Goal: Check status: Check status

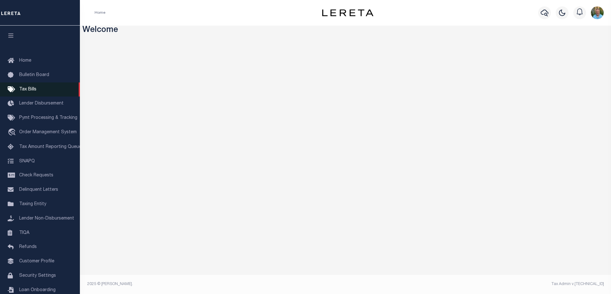
click at [29, 91] on span "Tax Bills" at bounding box center [27, 89] width 17 height 4
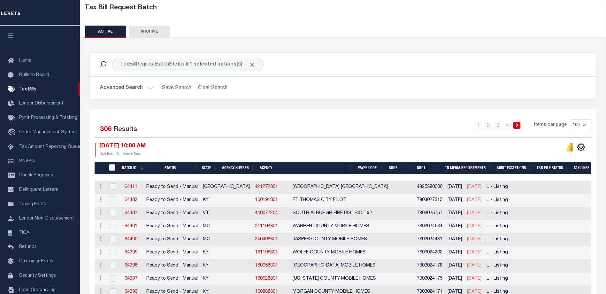
scroll to position [32, 0]
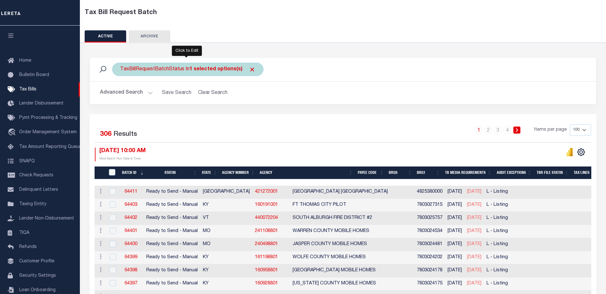
click at [217, 72] on b "1 selected options(s)" at bounding box center [215, 69] width 53 height 5
click at [217, 71] on b "1 selected options(s)" at bounding box center [215, 69] width 53 height 5
click at [217, 72] on b "1 selected options(s)" at bounding box center [215, 69] width 53 height 5
click at [227, 71] on b "1 selected options(s)" at bounding box center [215, 69] width 53 height 5
click at [210, 65] on div "TaxBillRequestBatchStatus In 1 selected options(s) Ready to Send - Manual (RTS)…" at bounding box center [187, 69] width 151 height 13
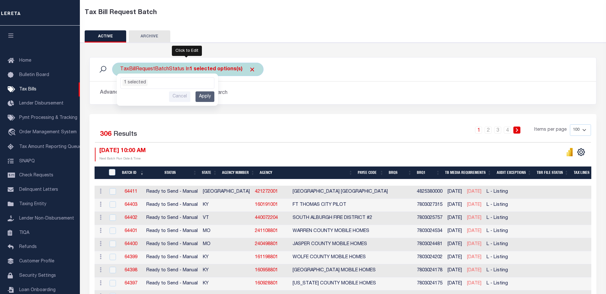
click at [200, 64] on div "TaxBillRequestBatchStatus In 1 selected options(s) Ready to Send - Manual (RTS)…" at bounding box center [187, 69] width 151 height 13
click at [200, 66] on div "TaxBillRequestBatchStatus In 1 selected options(s) Ready to Send - Manual (RTS)…" at bounding box center [187, 69] width 151 height 13
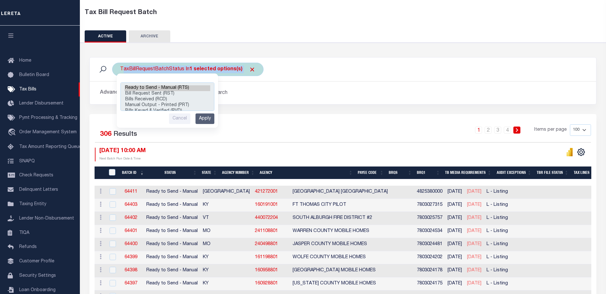
click at [200, 67] on b "1 selected options(s)" at bounding box center [215, 69] width 53 height 5
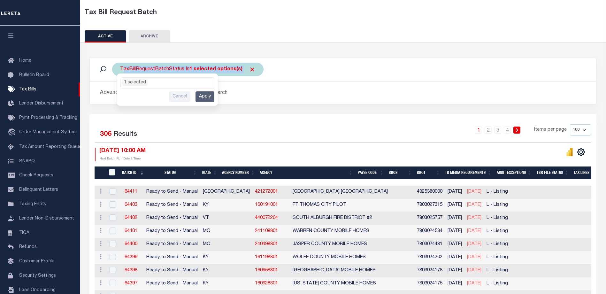
click at [200, 67] on b "1 selected options(s)" at bounding box center [215, 69] width 53 height 5
click at [249, 68] on span "Click to Remove" at bounding box center [252, 69] width 7 height 7
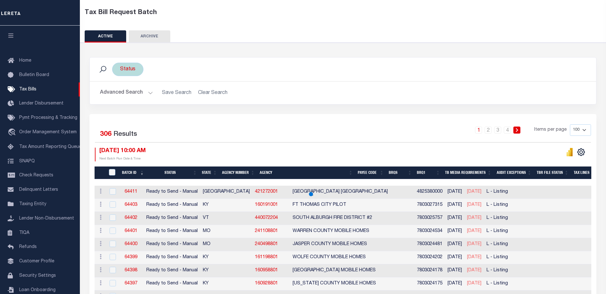
click at [132, 69] on div "Status" at bounding box center [127, 69] width 31 height 13
select select
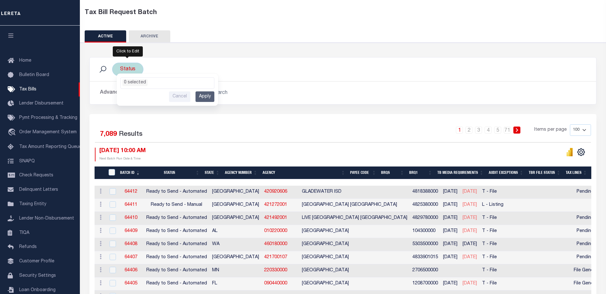
click at [136, 82] on li "0 selected" at bounding box center [134, 82] width 25 height 7
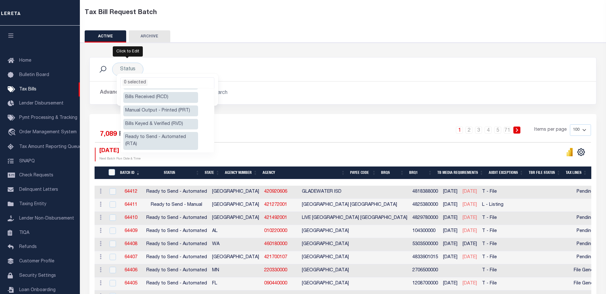
scroll to position [20, 0]
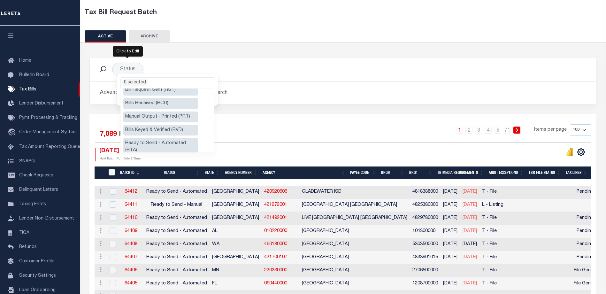
click at [289, 68] on div "Status Ready to Send - Manual (RTS) Bill Request Sent (RST) Bills Received (RCD…" at bounding box center [343, 69] width 496 height 13
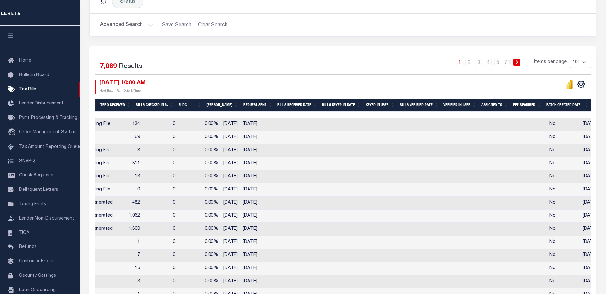
scroll to position [64, 0]
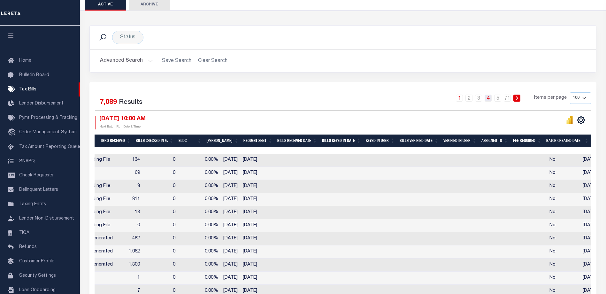
click at [490, 98] on link "4" at bounding box center [487, 98] width 7 height 7
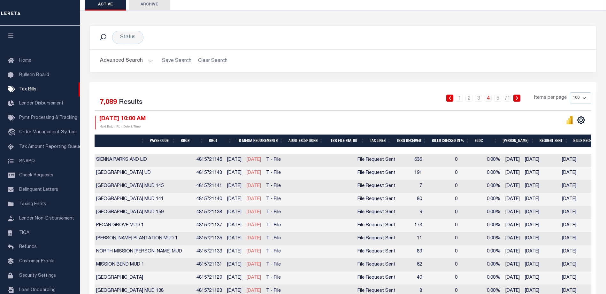
scroll to position [0, 0]
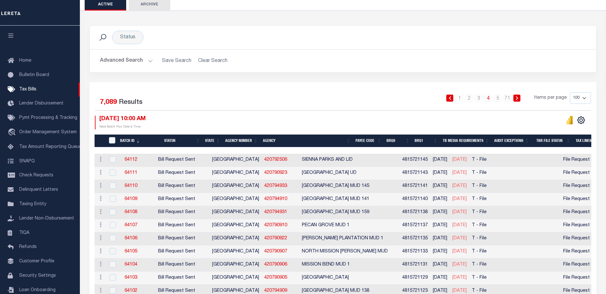
drag, startPoint x: 147, startPoint y: 149, endPoint x: 480, endPoint y: 148, distance: 333.4
click at [480, 148] on div at bounding box center [594, 150] width 998 height 6
click at [130, 160] on link "64112" at bounding box center [131, 159] width 13 height 4
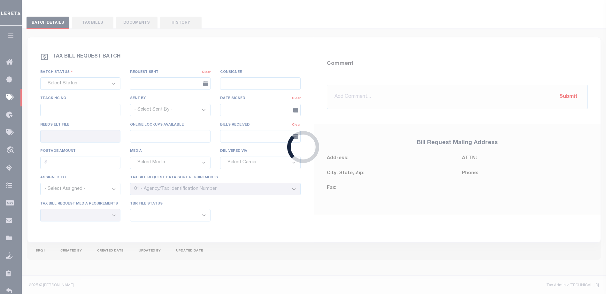
select select "RST"
type input "[DATE]"
select select
type input "No"
type input "Yes"
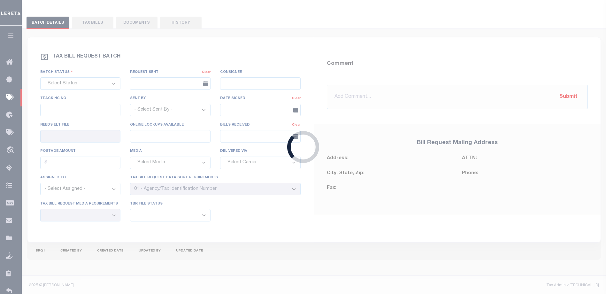
select select "27"
select select "22"
select select "3"
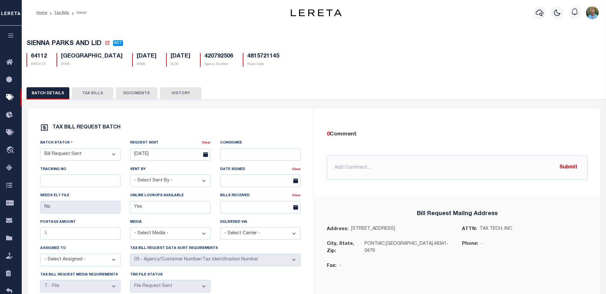
click at [136, 96] on button "DOCUMENTS" at bounding box center [137, 93] width 42 height 12
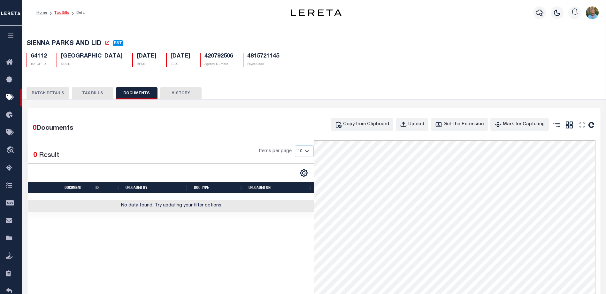
click at [63, 13] on link "Tax Bills" at bounding box center [61, 13] width 15 height 4
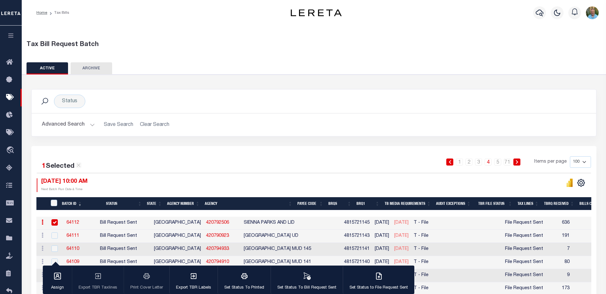
click at [192, 34] on div "Tax Bill Request Batch" at bounding box center [314, 43] width 590 height 22
click at [54, 221] on input "checkbox" at bounding box center [54, 222] width 6 height 6
checkbox input "false"
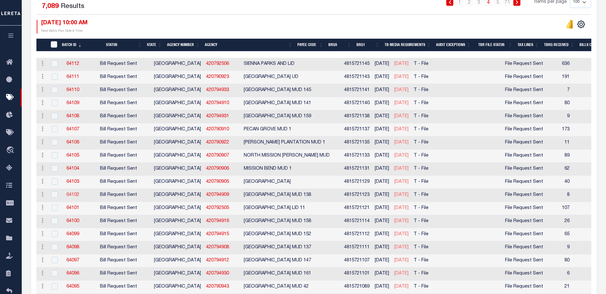
click at [74, 194] on link "64102" at bounding box center [72, 195] width 13 height 4
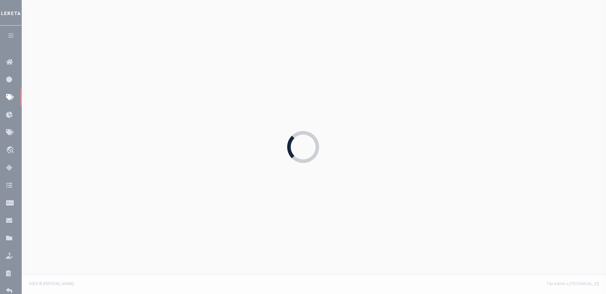
select select
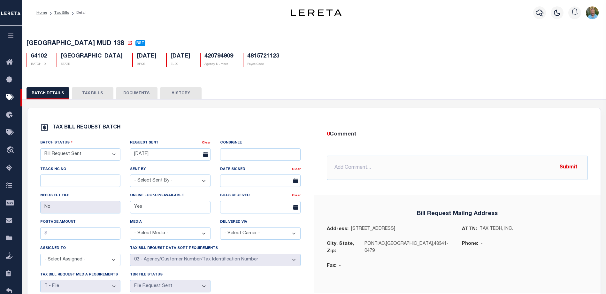
click at [132, 91] on button "DOCUMENTS" at bounding box center [137, 93] width 42 height 12
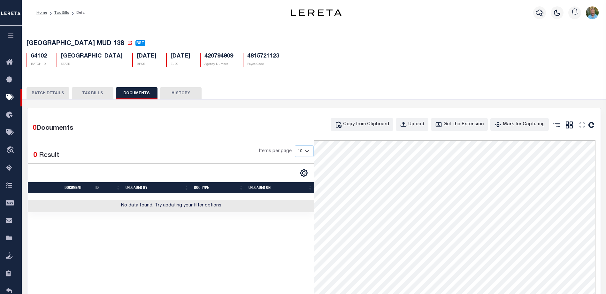
click at [48, 97] on button "BATCH DETAILS" at bounding box center [48, 93] width 43 height 12
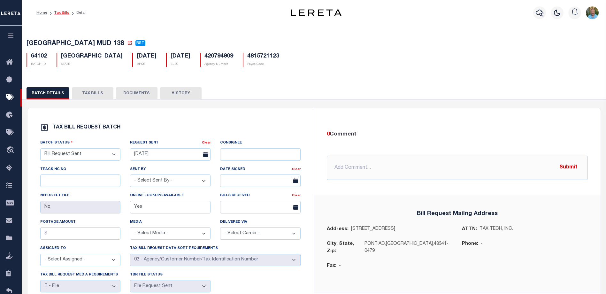
click at [61, 14] on link "Tax Bills" at bounding box center [61, 13] width 15 height 4
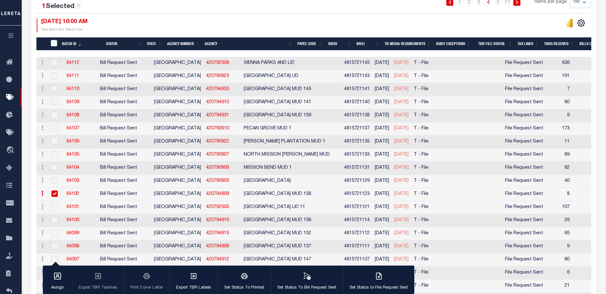
click at [54, 194] on input "checkbox" at bounding box center [54, 193] width 6 height 6
checkbox input "false"
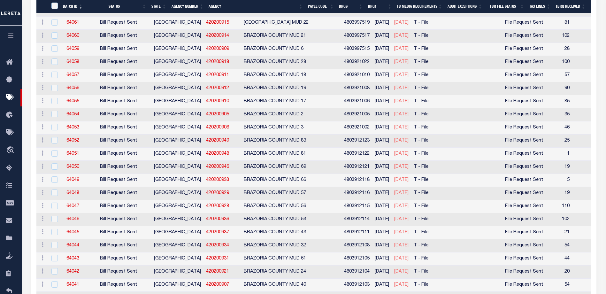
scroll to position [1086, 0]
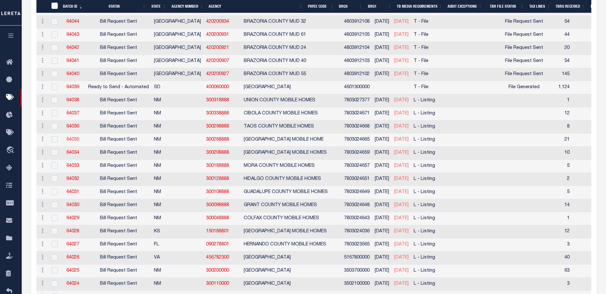
click at [74, 139] on link "64035" at bounding box center [72, 139] width 13 height 4
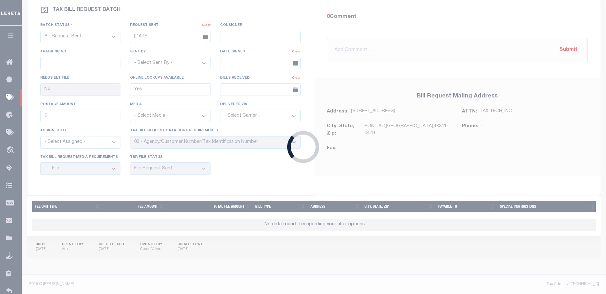
type input "[DATE]"
select select
type input "No"
select select "25"
select select "20"
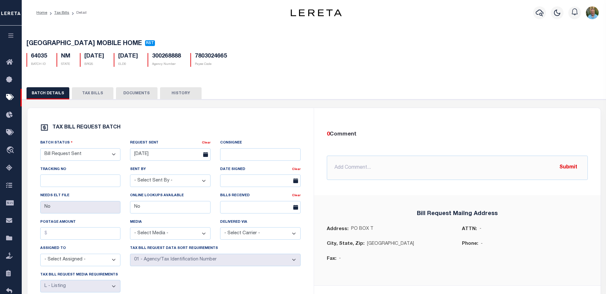
click at [137, 95] on button "DOCUMENTS" at bounding box center [137, 93] width 42 height 12
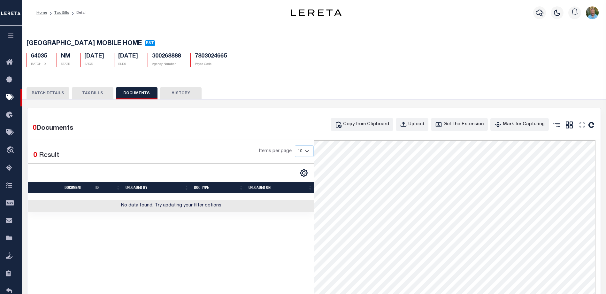
click at [11, 37] on icon "button" at bounding box center [10, 36] width 7 height 6
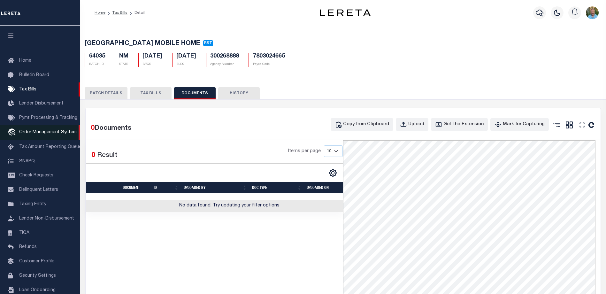
click at [52, 133] on span "Order Management System" at bounding box center [47, 132] width 57 height 4
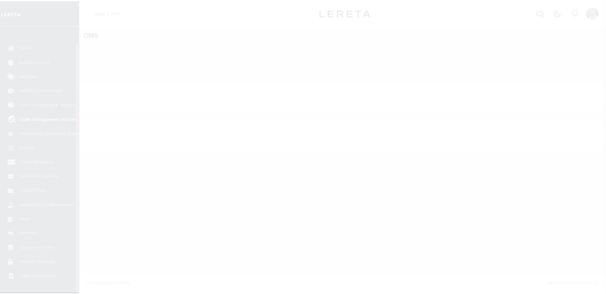
scroll to position [17, 0]
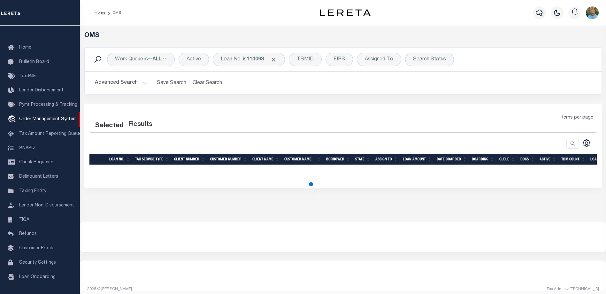
select select "200"
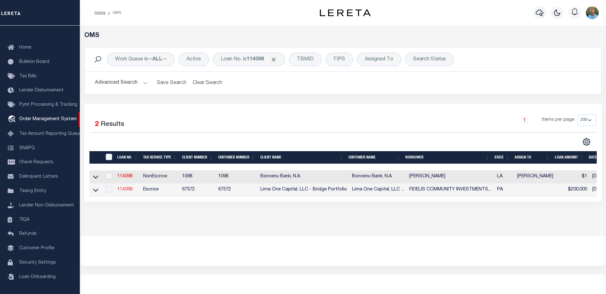
click at [124, 189] on link "114098" at bounding box center [124, 189] width 15 height 4
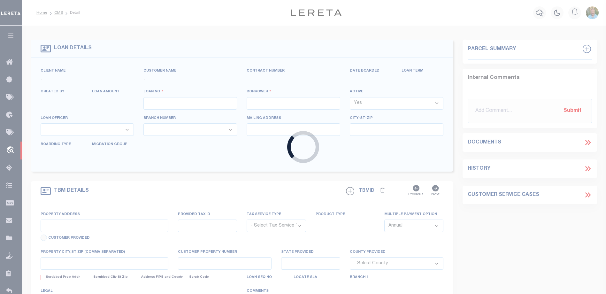
type input "114098"
type input "FIDELIS COMMUNITY INVESTMENTS, LLC"
select select
select select "Escrow"
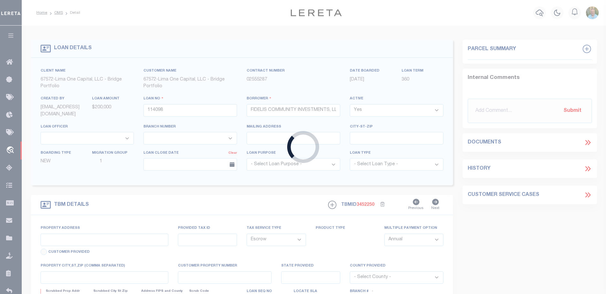
type input "327 DINWIDDIE ST"
radio input "true"
select select
type input "PITTSBURGH PA 15219"
type input "114098-1"
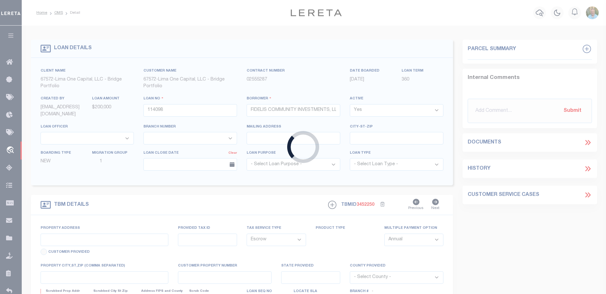
type input "PA"
type textarea "COLLECTOR: ENTITY: PARCEL: 11"
type textarea "Compare"
select select "26298"
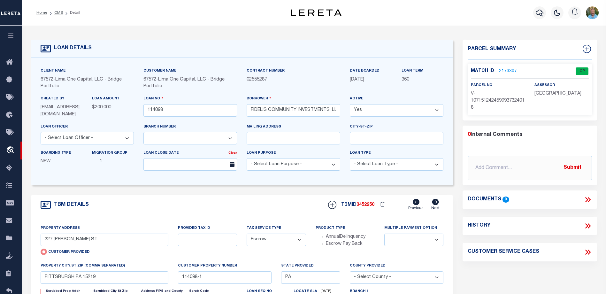
click at [588, 198] on icon at bounding box center [587, 199] width 8 height 8
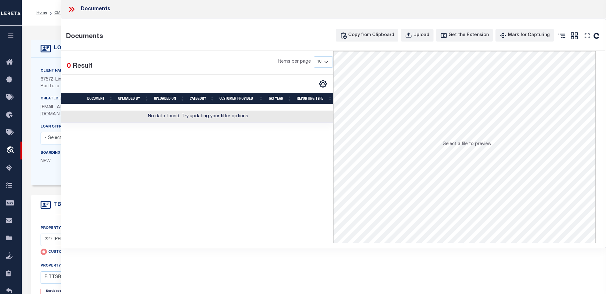
click at [48, 30] on div "LOAN DETAILS Client Name 67572" at bounding box center [314, 221] width 584 height 391
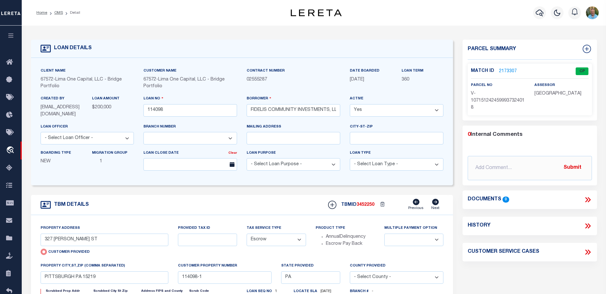
click at [510, 70] on link "2173307" at bounding box center [508, 71] width 18 height 7
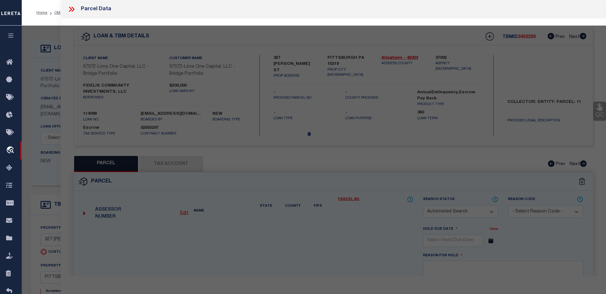
checkbox input "false"
select select "CP"
type input "327 DINWIDDIE ST"
checkbox input "false"
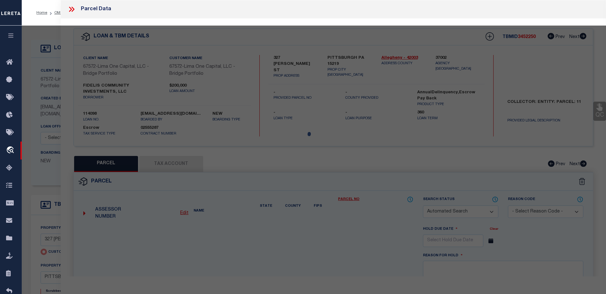
type input "PITTSBURGH PA 15219"
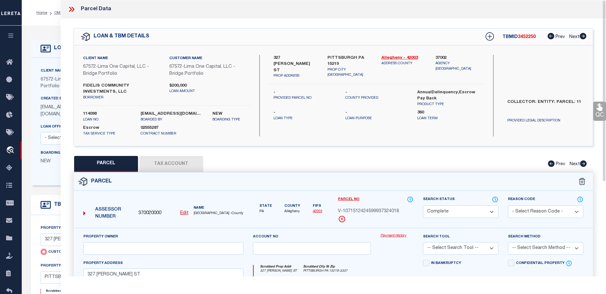
click at [395, 235] on link "Payment History" at bounding box center [396, 235] width 33 height 5
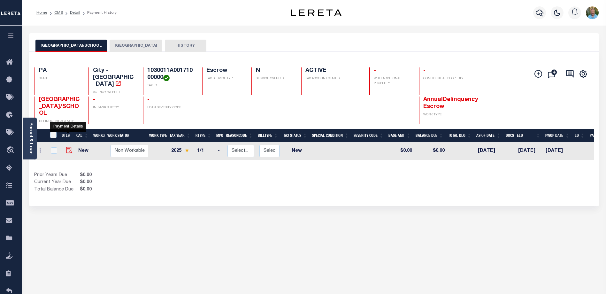
click at [66, 147] on img "" at bounding box center [69, 150] width 6 height 6
checkbox input "true"
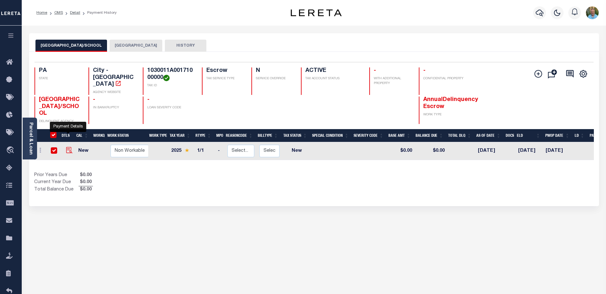
checkbox input "true"
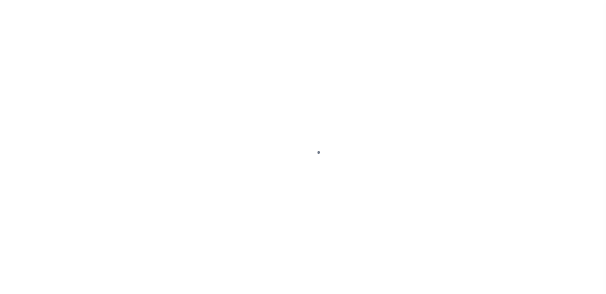
checkbox input "false"
type input "[DATE]"
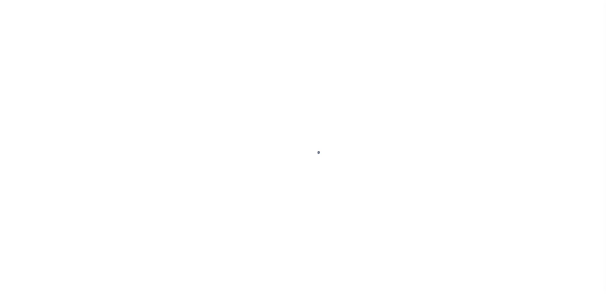
select select "NW2"
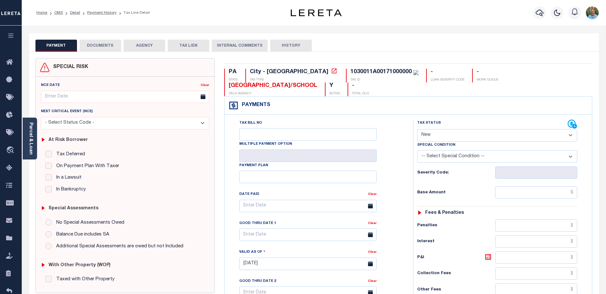
click at [11, 36] on icon "button" at bounding box center [10, 36] width 7 height 6
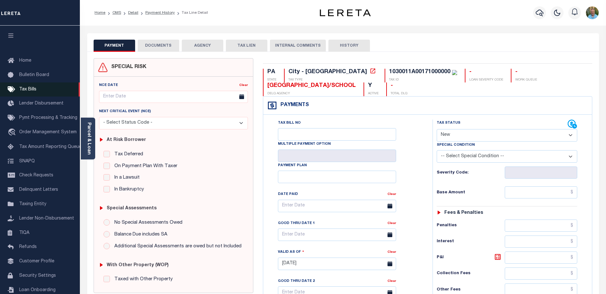
click at [29, 89] on span "Tax Bills" at bounding box center [27, 89] width 17 height 4
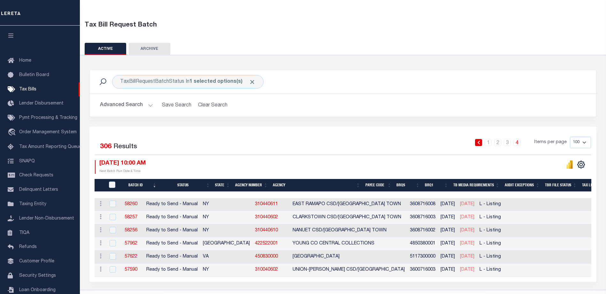
scroll to position [39, 0]
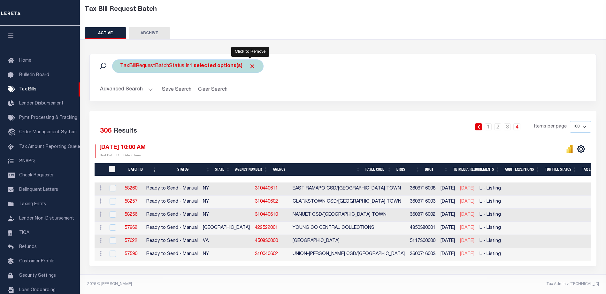
click at [250, 63] on span "Click to Remove" at bounding box center [252, 66] width 7 height 7
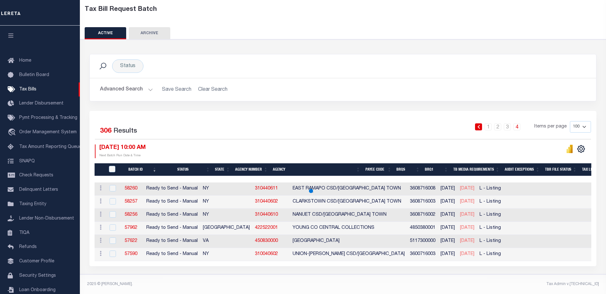
click at [120, 84] on button "Advanced Search" at bounding box center [126, 89] width 53 height 12
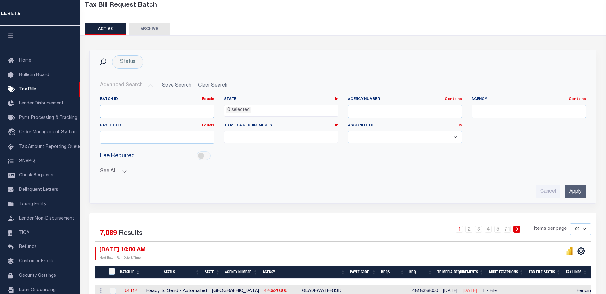
click at [120, 110] on input "number" at bounding box center [157, 111] width 114 height 13
type input "57125"
click at [582, 193] on input "Apply" at bounding box center [575, 191] width 21 height 13
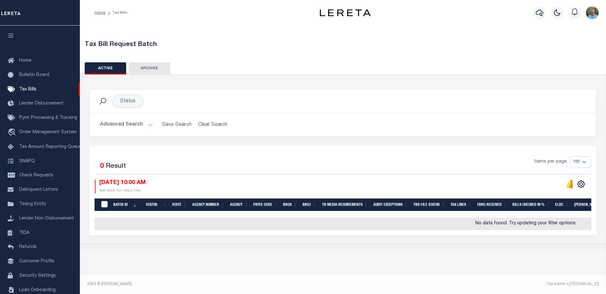
scroll to position [0, 0]
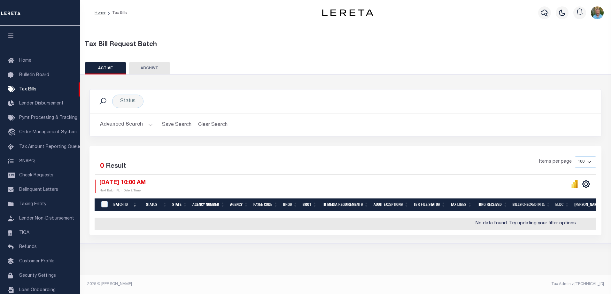
click at [149, 68] on button "ARCHIVE" at bounding box center [150, 68] width 42 height 12
select select
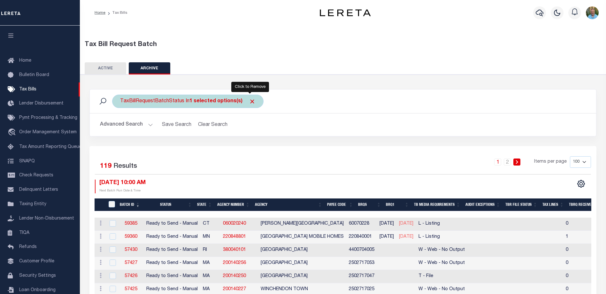
click at [251, 101] on span "Click to Remove" at bounding box center [252, 101] width 7 height 7
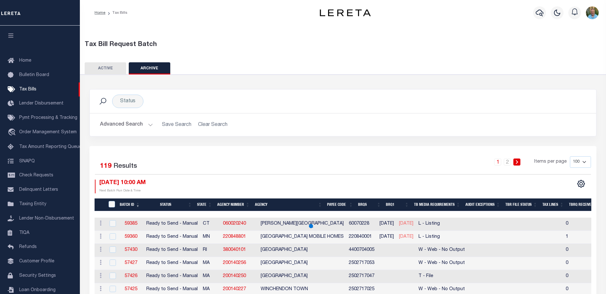
click at [130, 123] on button "Advanced Search" at bounding box center [126, 124] width 53 height 12
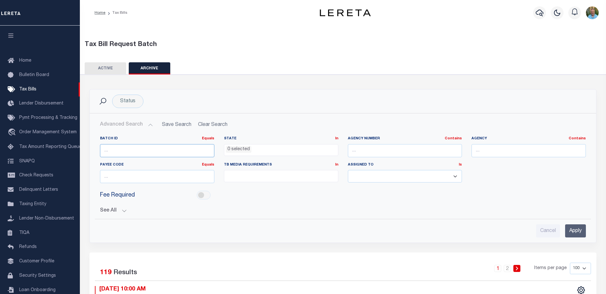
click at [124, 147] on input "number" at bounding box center [157, 150] width 114 height 13
type input "57125"
click at [573, 231] on input "Apply" at bounding box center [575, 230] width 21 height 13
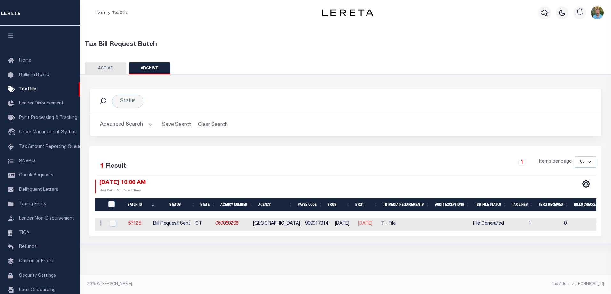
click at [139, 221] on link "57125" at bounding box center [134, 223] width 13 height 4
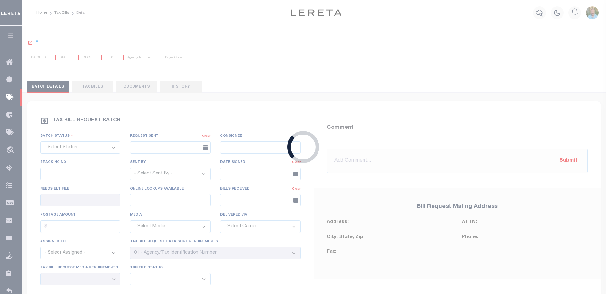
select select "RST"
type input "05/23/2025"
select select "[PERSON_NAME]"
type input "No"
type input "Yes"
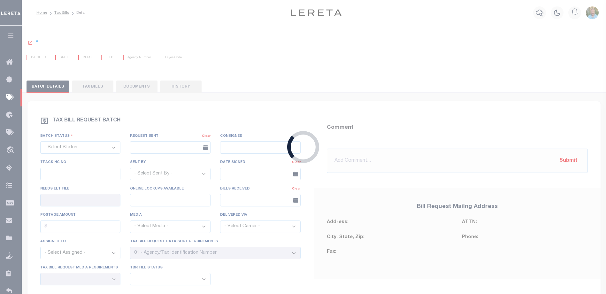
select select "29"
select select "22"
select select "2"
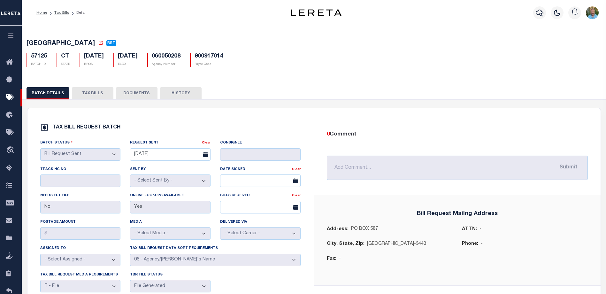
click at [134, 91] on button "DOCUMENTS" at bounding box center [137, 93] width 42 height 12
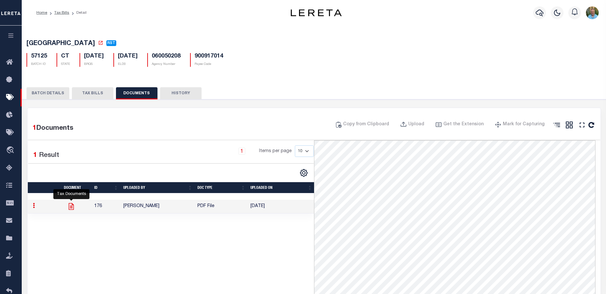
click at [72, 208] on icon at bounding box center [71, 206] width 8 height 8
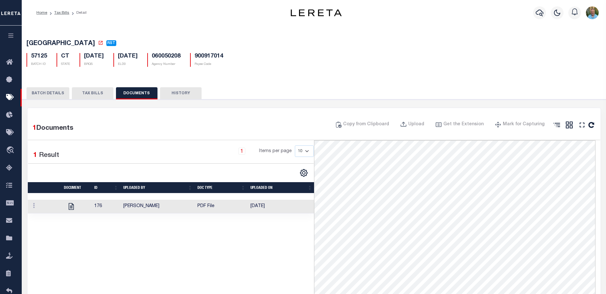
click at [50, 96] on button "BATCH DETAILS" at bounding box center [48, 93] width 43 height 12
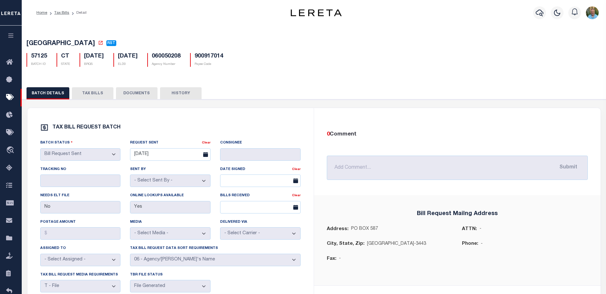
click at [12, 37] on icon "button" at bounding box center [10, 36] width 7 height 6
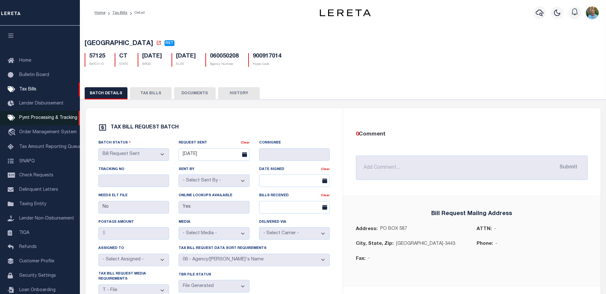
click at [34, 120] on span "Pymt Processing & Tracking" at bounding box center [48, 118] width 58 height 4
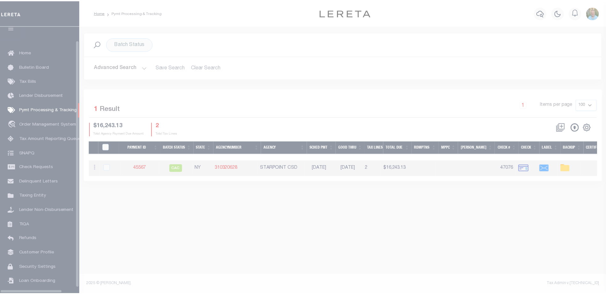
scroll to position [17, 0]
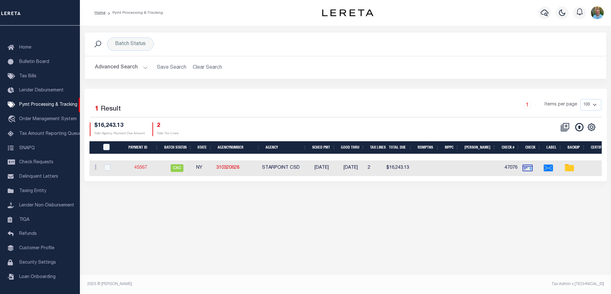
click at [141, 165] on link "45567" at bounding box center [140, 167] width 13 height 4
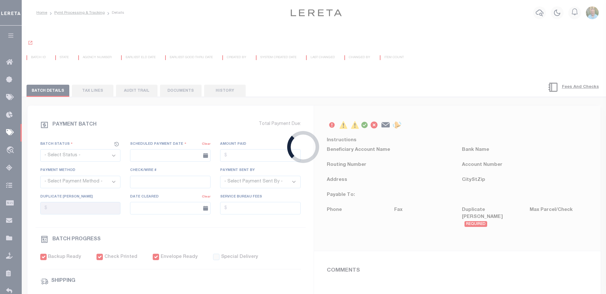
select select "CAC"
type input "[DATE]"
type input "$16,243.13"
select select "CHK"
type input "47076"
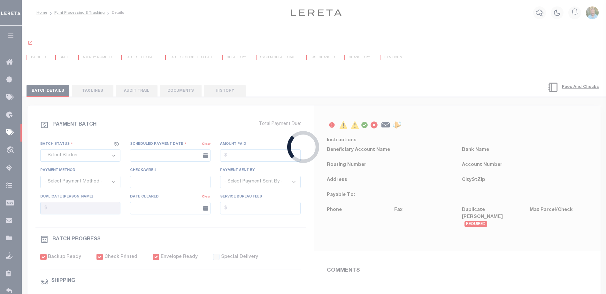
select select
type input "[DATE]"
checkbox input "true"
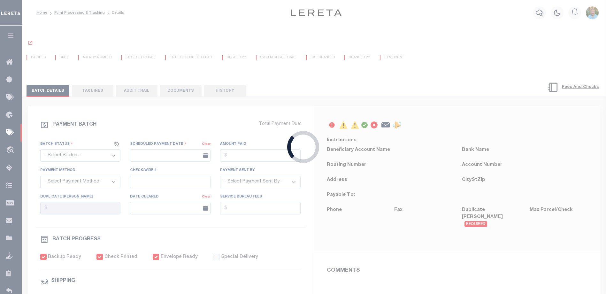
select select "USS"
type input "[DATE]"
type input "$7.35"
type input "9405503699300113370051"
type input "N"
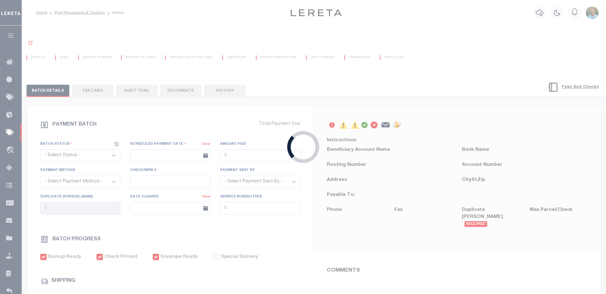
radio input "true"
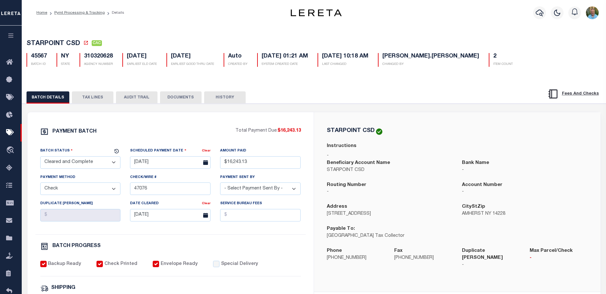
click at [190, 99] on button "DOCUMENTS" at bounding box center [181, 97] width 42 height 12
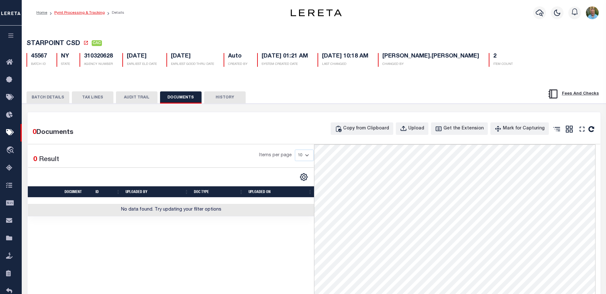
click at [71, 11] on link "Pymt Processing & Tracking" at bounding box center [79, 13] width 50 height 4
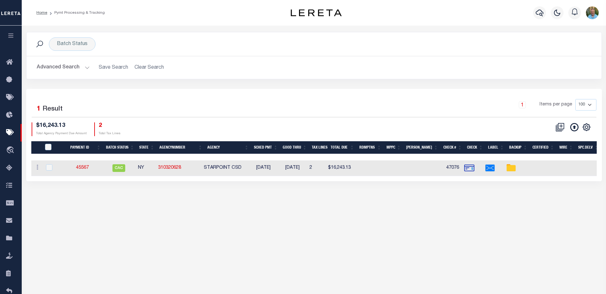
click at [70, 64] on button "Advanced Search" at bounding box center [63, 67] width 53 height 12
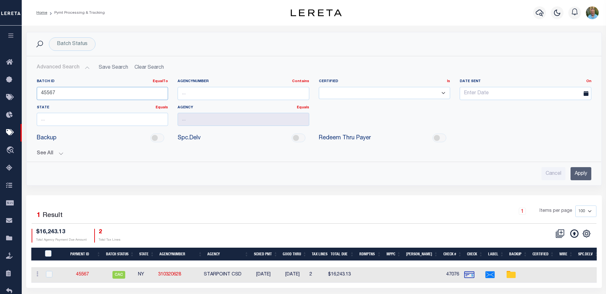
drag, startPoint x: 85, startPoint y: 92, endPoint x: 27, endPoint y: 92, distance: 57.8
click at [27, 92] on div "Batch ID EqualTo Equals Is Not Equal To Is Greater Than Is Less Than 45567 Agen…" at bounding box center [314, 115] width 574 height 83
type input "88528"
click at [578, 176] on input "Apply" at bounding box center [580, 173] width 21 height 13
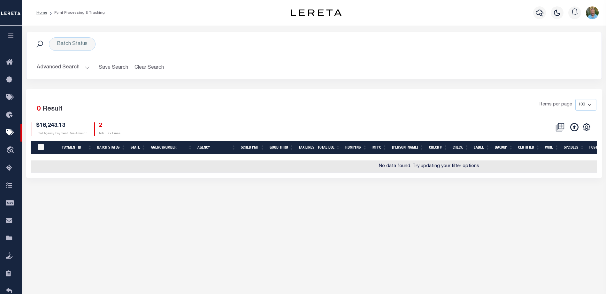
click at [69, 68] on button "Advanced Search" at bounding box center [63, 67] width 53 height 12
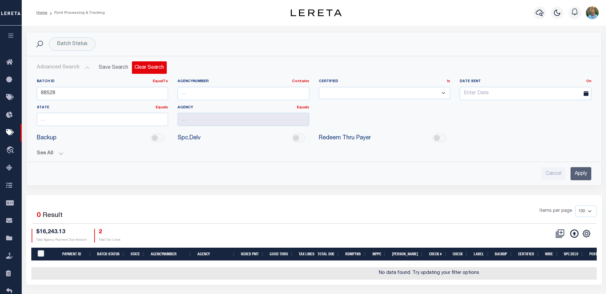
click at [143, 66] on button "Clear Search" at bounding box center [149, 67] width 35 height 12
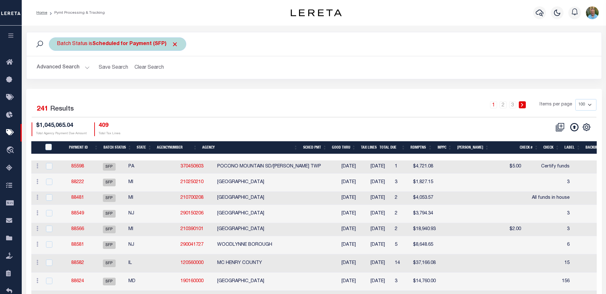
click at [173, 42] on span "Click to Remove" at bounding box center [174, 44] width 7 height 7
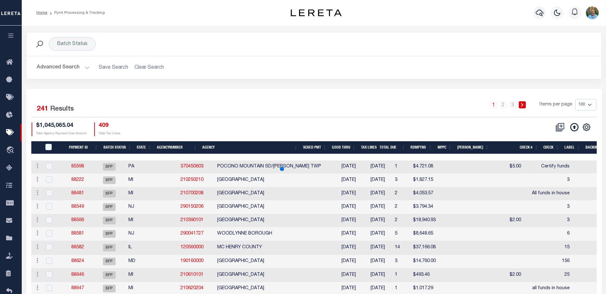
click at [80, 63] on button "Advanced Search" at bounding box center [63, 67] width 53 height 12
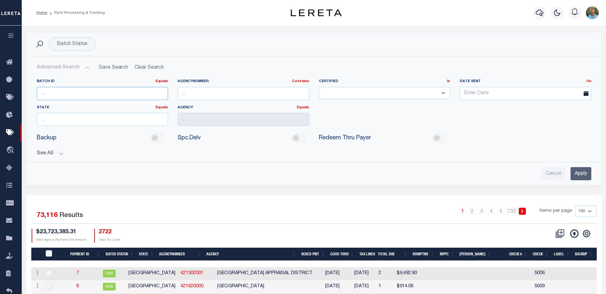
click at [88, 95] on input "number" at bounding box center [103, 93] width 132 height 13
type input "88528"
click at [582, 171] on input "Apply" at bounding box center [580, 173] width 21 height 13
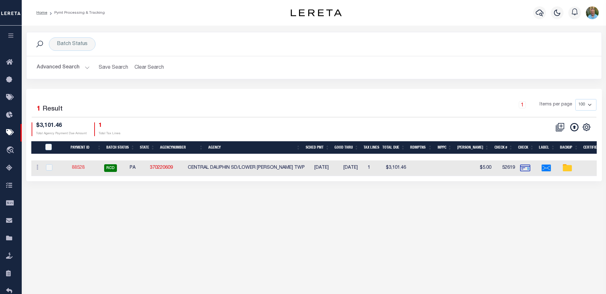
click at [81, 167] on link "88528" at bounding box center [78, 167] width 13 height 4
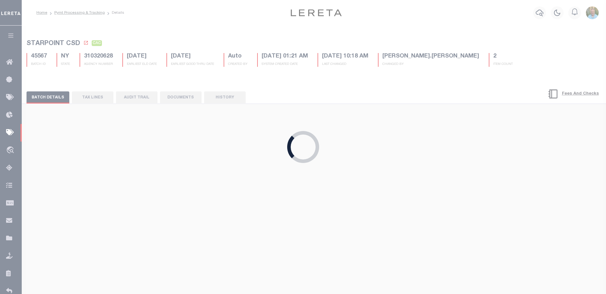
select select "RCD"
type input "[DATE]"
type input "$3,101.46"
type input "52619"
select select "[PERSON_NAME]"
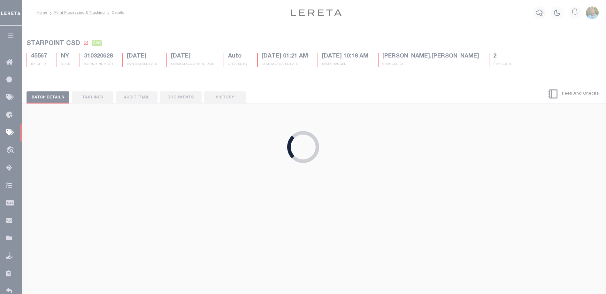
type input "$5"
select select "FDX"
type input "[DATE]"
type input "$9.65"
type input "883843197925"
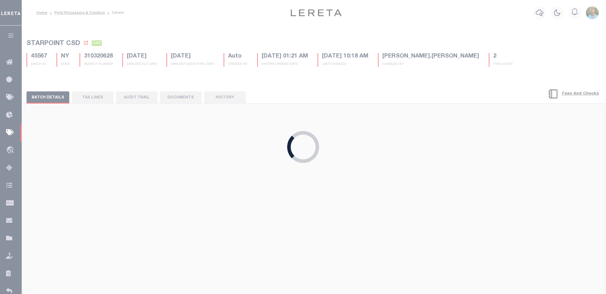
type input "A.[PERSON_NAME]"
type input "[DATE]"
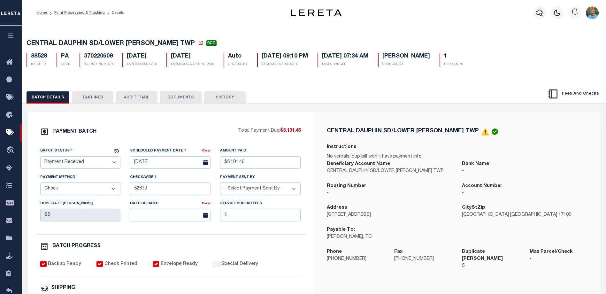
click at [183, 100] on button "DOCUMENTS" at bounding box center [181, 97] width 42 height 12
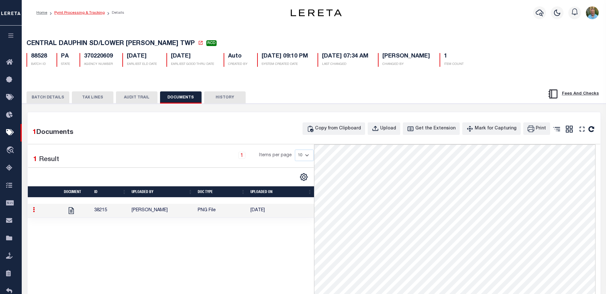
click at [76, 13] on link "Pymt Processing & Tracking" at bounding box center [79, 13] width 50 height 4
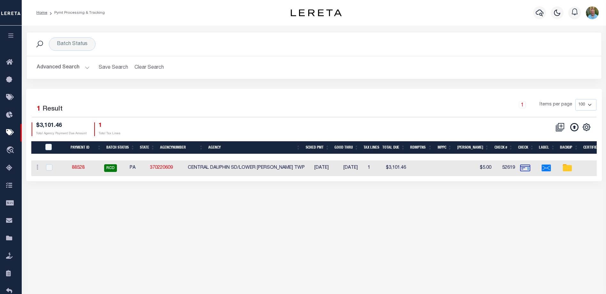
click at [56, 70] on button "Advanced Search" at bounding box center [63, 67] width 53 height 12
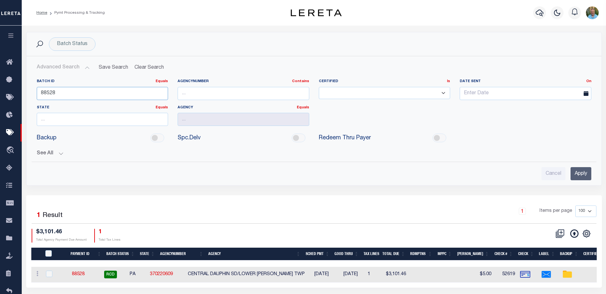
drag, startPoint x: 80, startPoint y: 93, endPoint x: 34, endPoint y: 93, distance: 45.7
click at [34, 93] on div "Batch ID Equals Equals Is Not Equal To Is Greater Than Is Less Than 88528" at bounding box center [102, 92] width 141 height 26
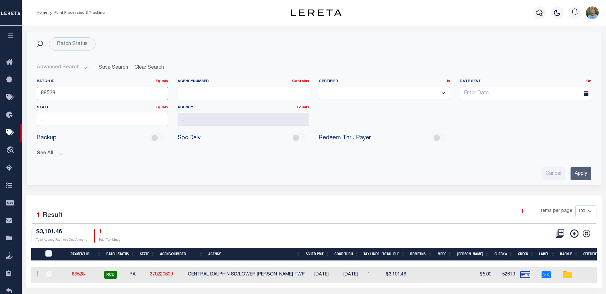
paste input "6964"
type input "86964"
click at [582, 172] on input "Apply" at bounding box center [580, 173] width 21 height 13
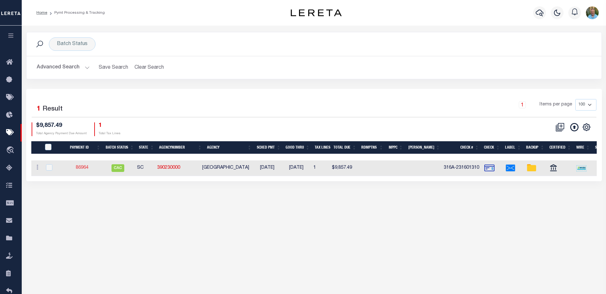
click at [83, 166] on link "86964" at bounding box center [82, 167] width 13 height 4
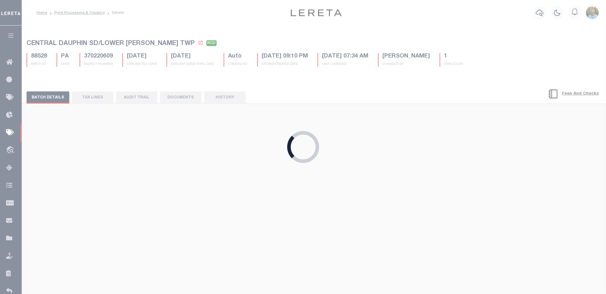
select select "CAC"
type input "[DATE]"
type input "$9,857.49"
select select "CCK"
type input "316A-231601310"
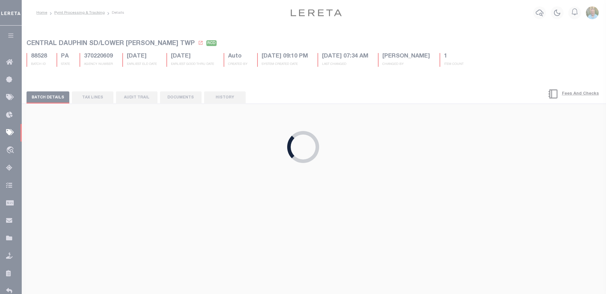
select select "[PERSON_NAME]"
type input "[DATE]"
type input "$25.44"
type input "881939764331"
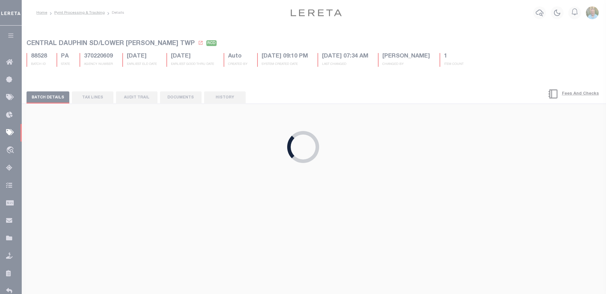
type input "[DOMAIN_NAME]"
type input "[DATE]"
type input "316A-231601310"
radio input "true"
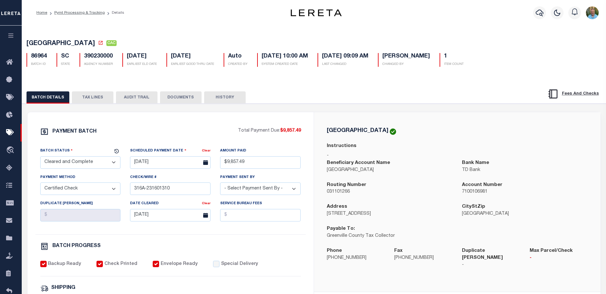
click at [177, 98] on button "DOCUMENTS" at bounding box center [181, 97] width 42 height 12
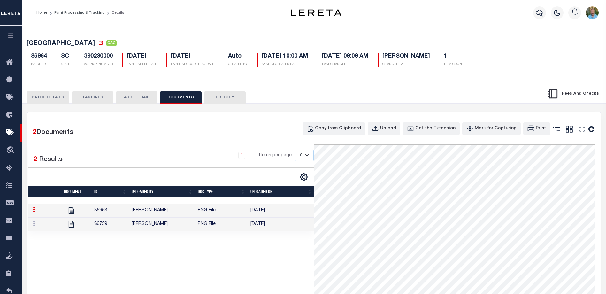
click at [41, 100] on button "BATCH DETAILS" at bounding box center [48, 97] width 43 height 12
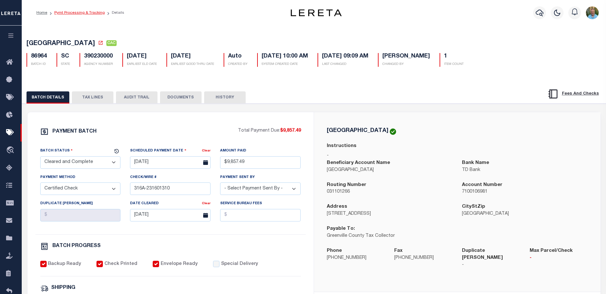
click at [93, 11] on link "Pymt Processing & Tracking" at bounding box center [79, 13] width 50 height 4
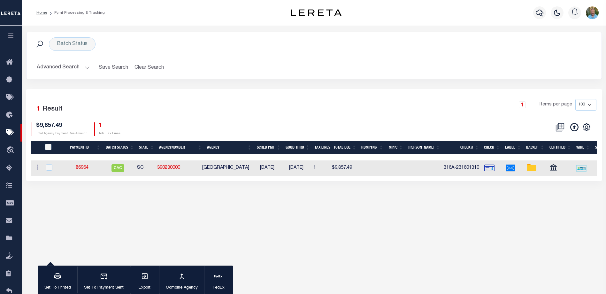
click at [376, 23] on div "Profile Sign out" at bounding box center [482, 13] width 237 height 22
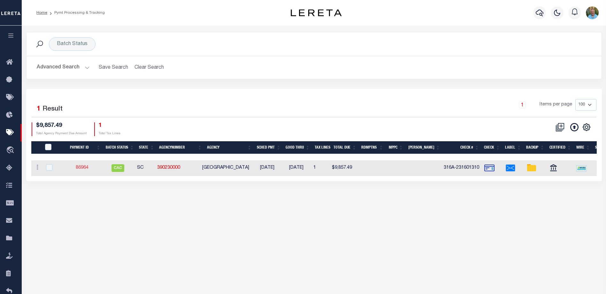
click at [84, 167] on link "86964" at bounding box center [82, 167] width 13 height 4
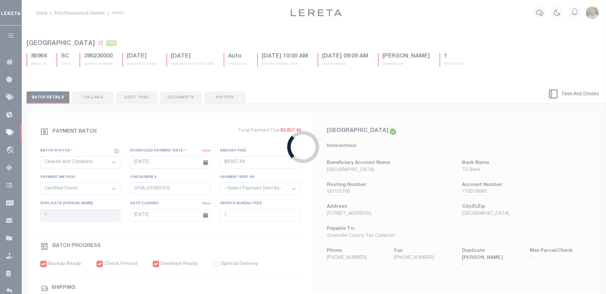
type input "$9,857.49"
type input "$25.44"
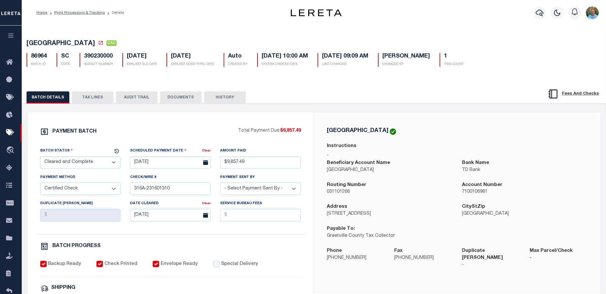
click at [181, 97] on button "DOCUMENTS" at bounding box center [181, 97] width 42 height 12
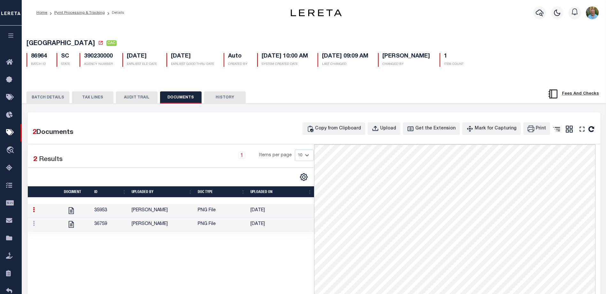
click at [46, 101] on button "BATCH DETAILS" at bounding box center [48, 97] width 43 height 12
